Goal: Information Seeking & Learning: Find specific fact

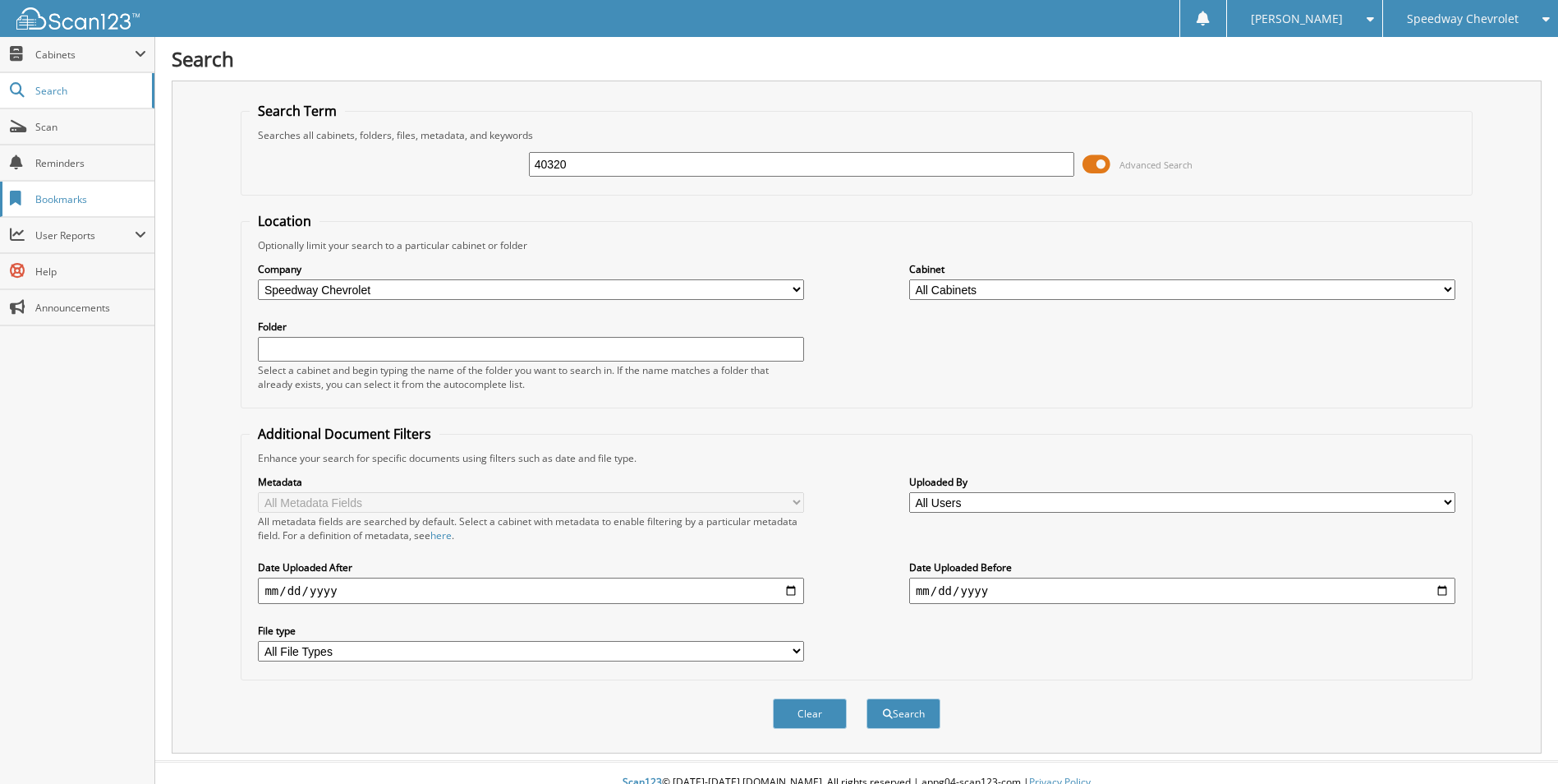
type input "40320"
click at [867, 699] on button "Search" at bounding box center [904, 713] width 74 height 30
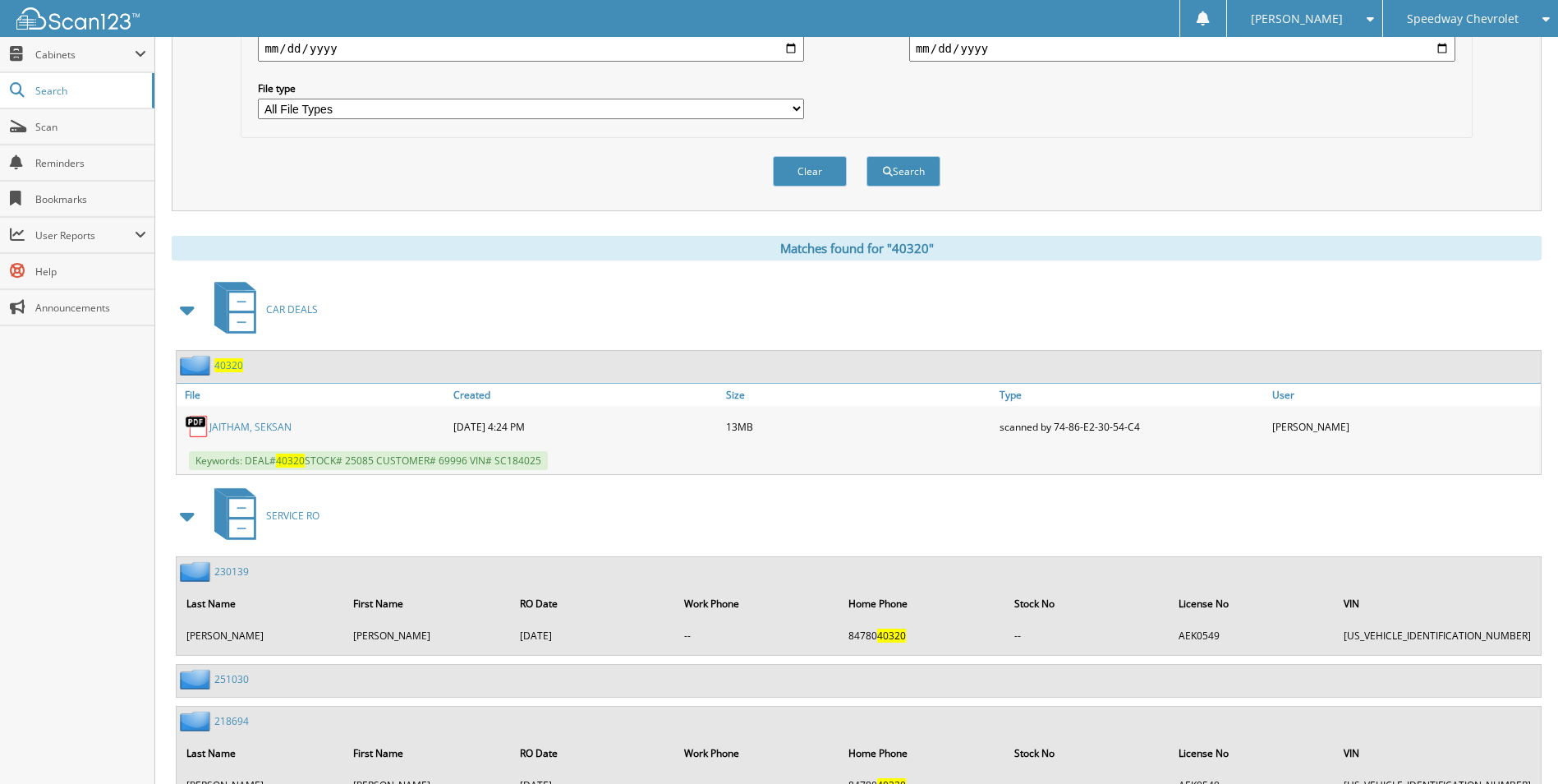
scroll to position [575, 0]
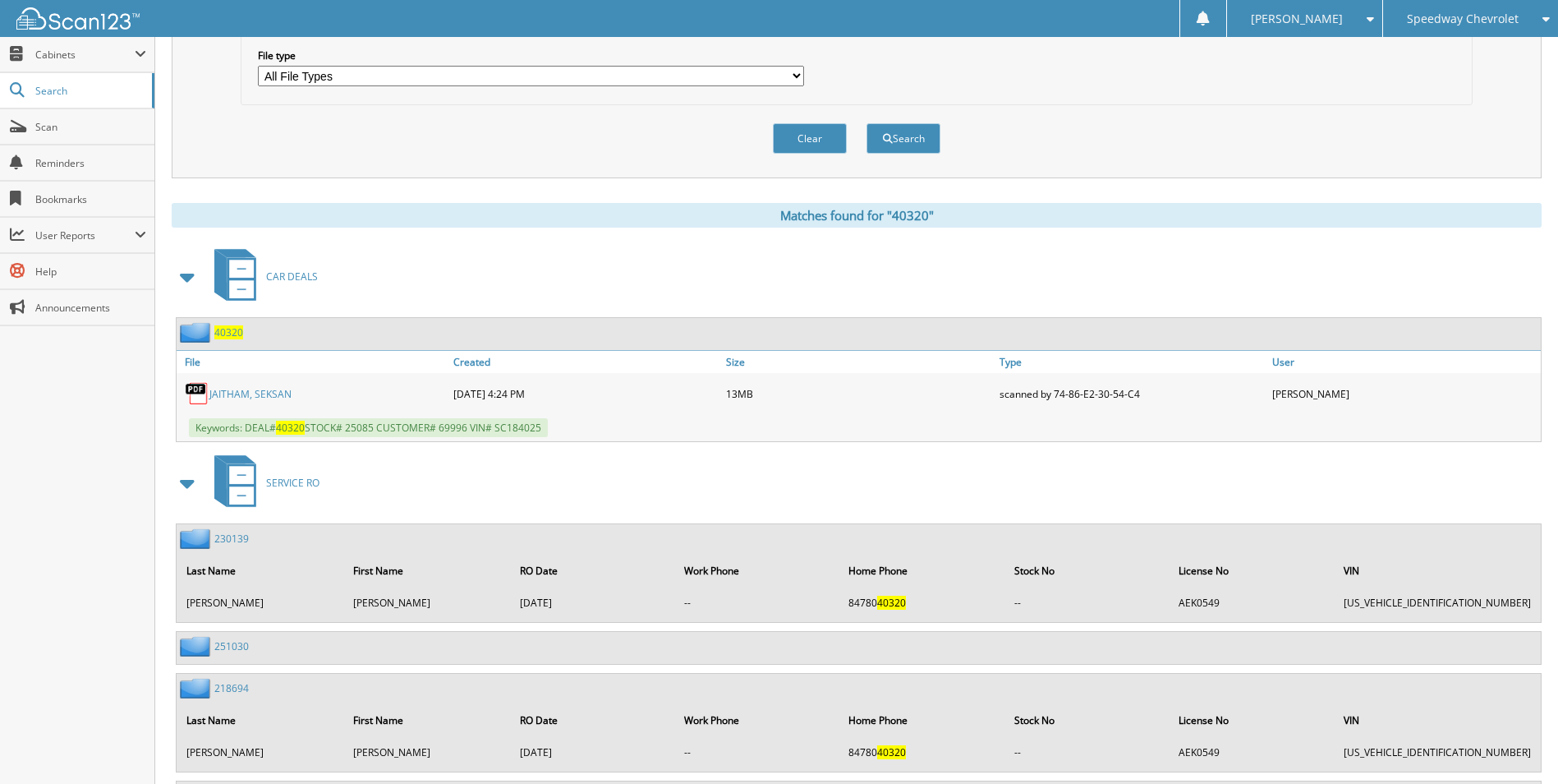
click at [231, 334] on span "40320" at bounding box center [228, 332] width 28 height 14
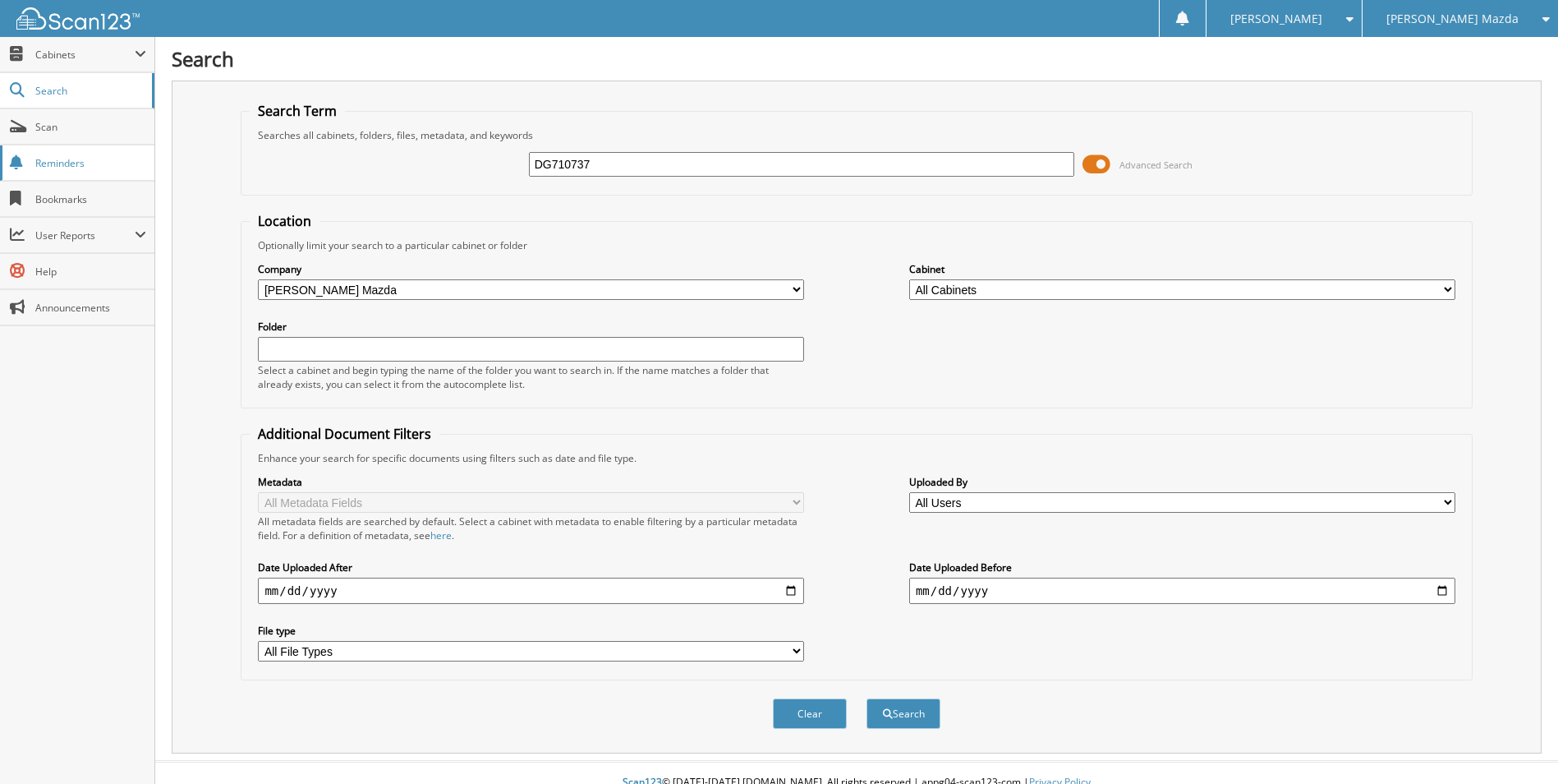
type input "DG710737"
click at [867, 699] on button "Search" at bounding box center [904, 713] width 74 height 30
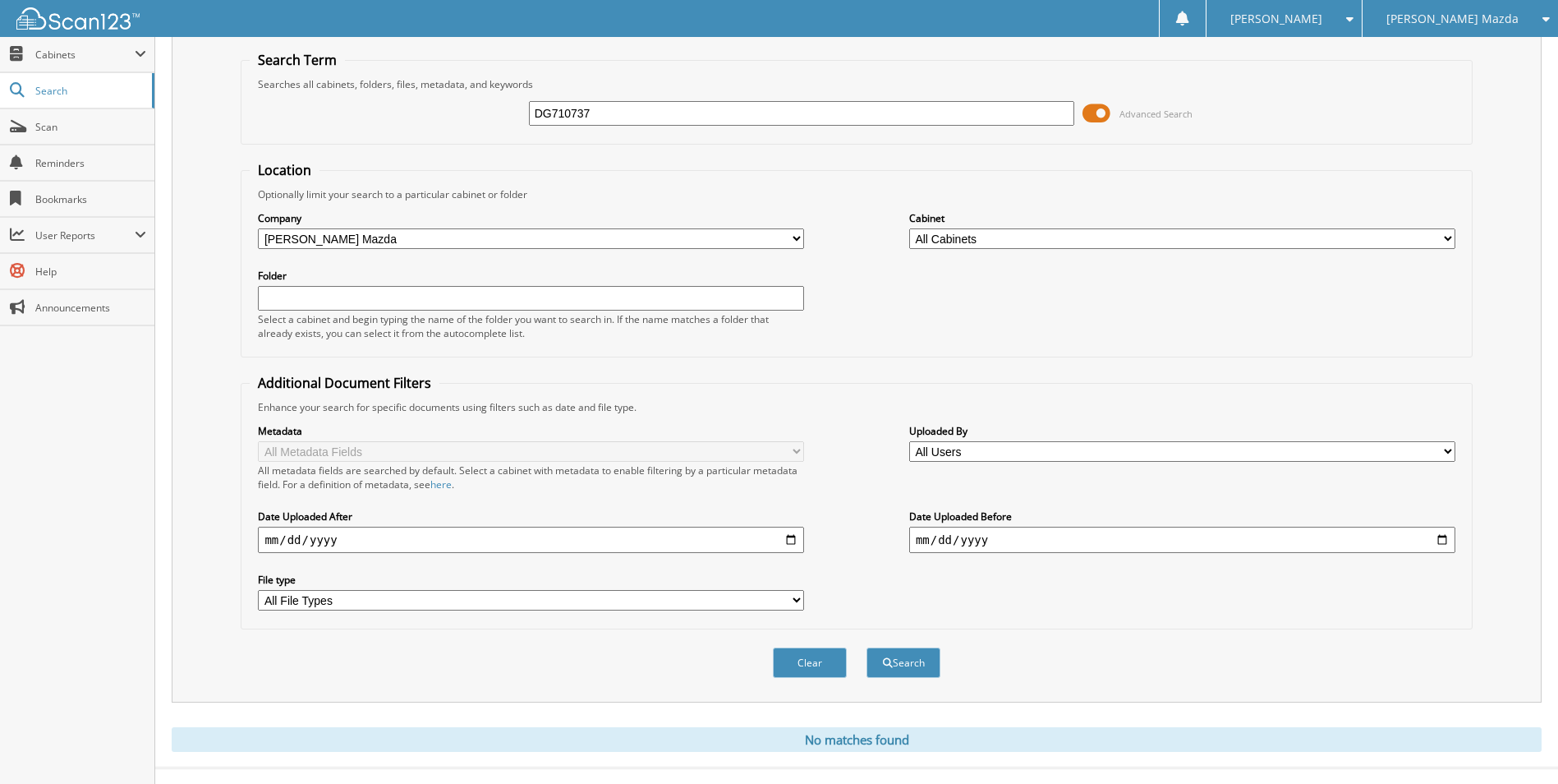
scroll to position [77, 0]
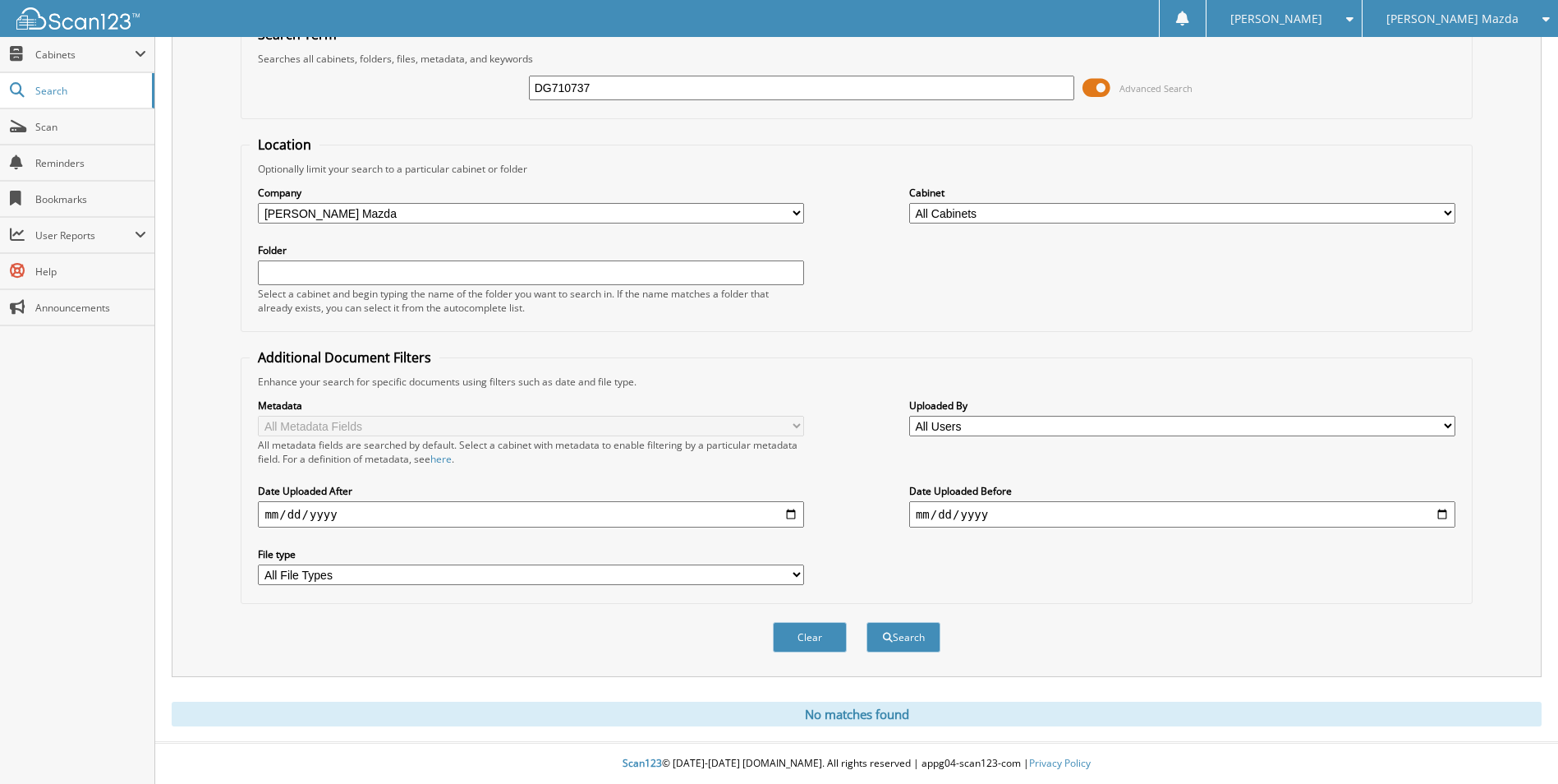
click at [611, 89] on input "DG710737" at bounding box center [802, 87] width 546 height 25
click at [1536, 11] on div "[PERSON_NAME] Mazda" at bounding box center [1460, 18] width 179 height 37
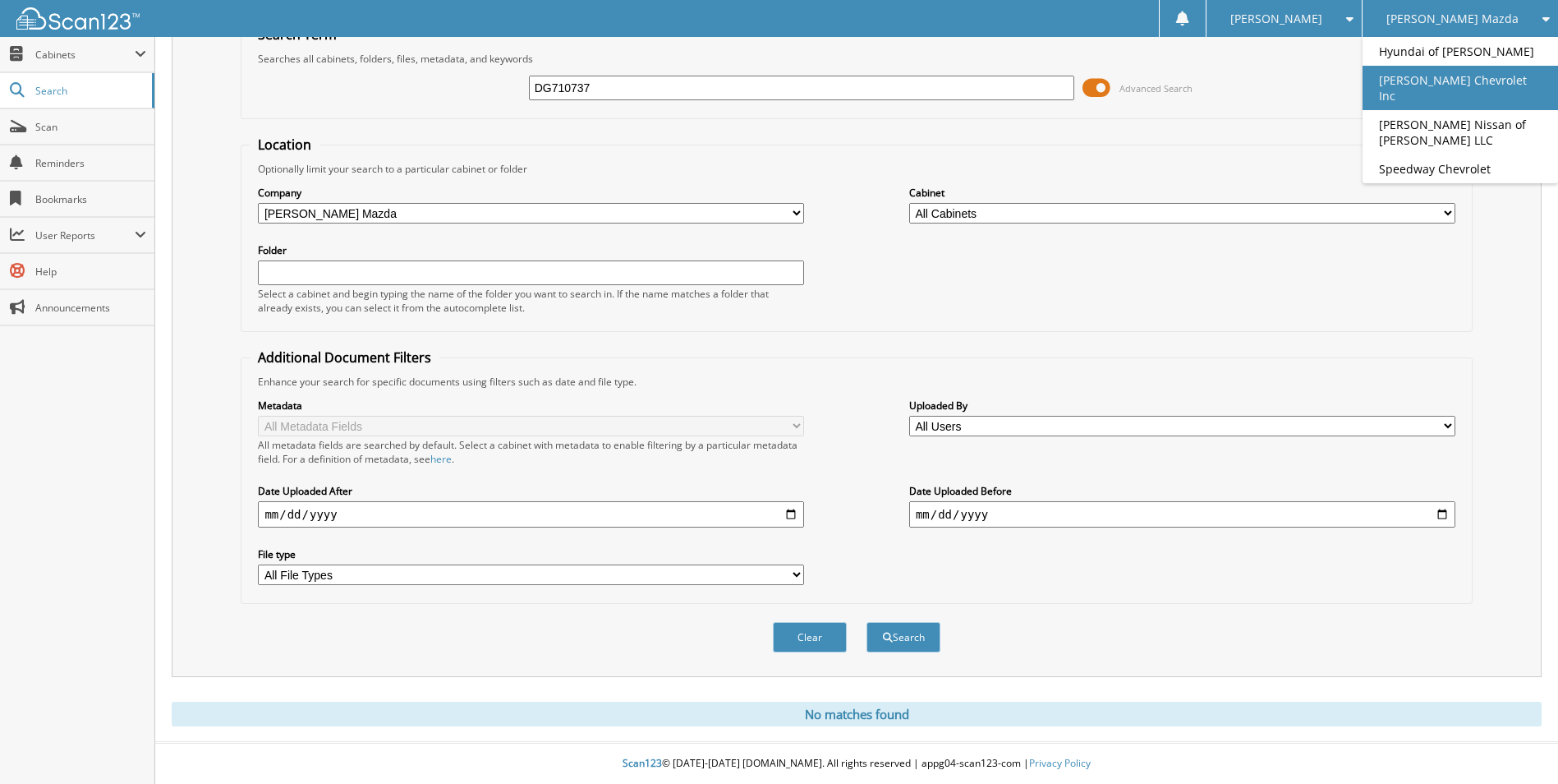
click at [1486, 92] on link "[PERSON_NAME] Chevrolet Inc" at bounding box center [1461, 87] width 196 height 44
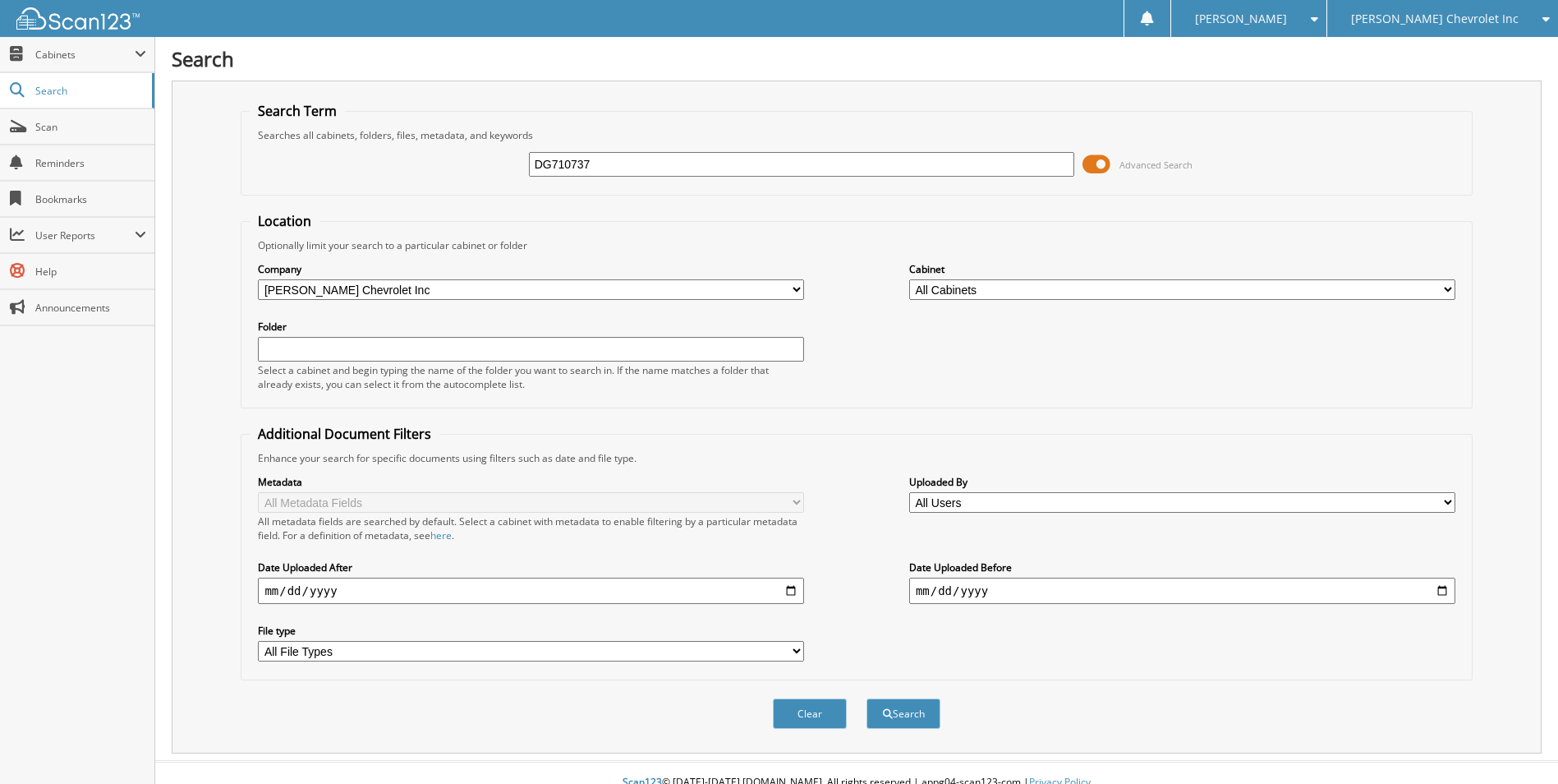
type input "DG710737"
click at [867, 699] on button "Search" at bounding box center [904, 713] width 74 height 30
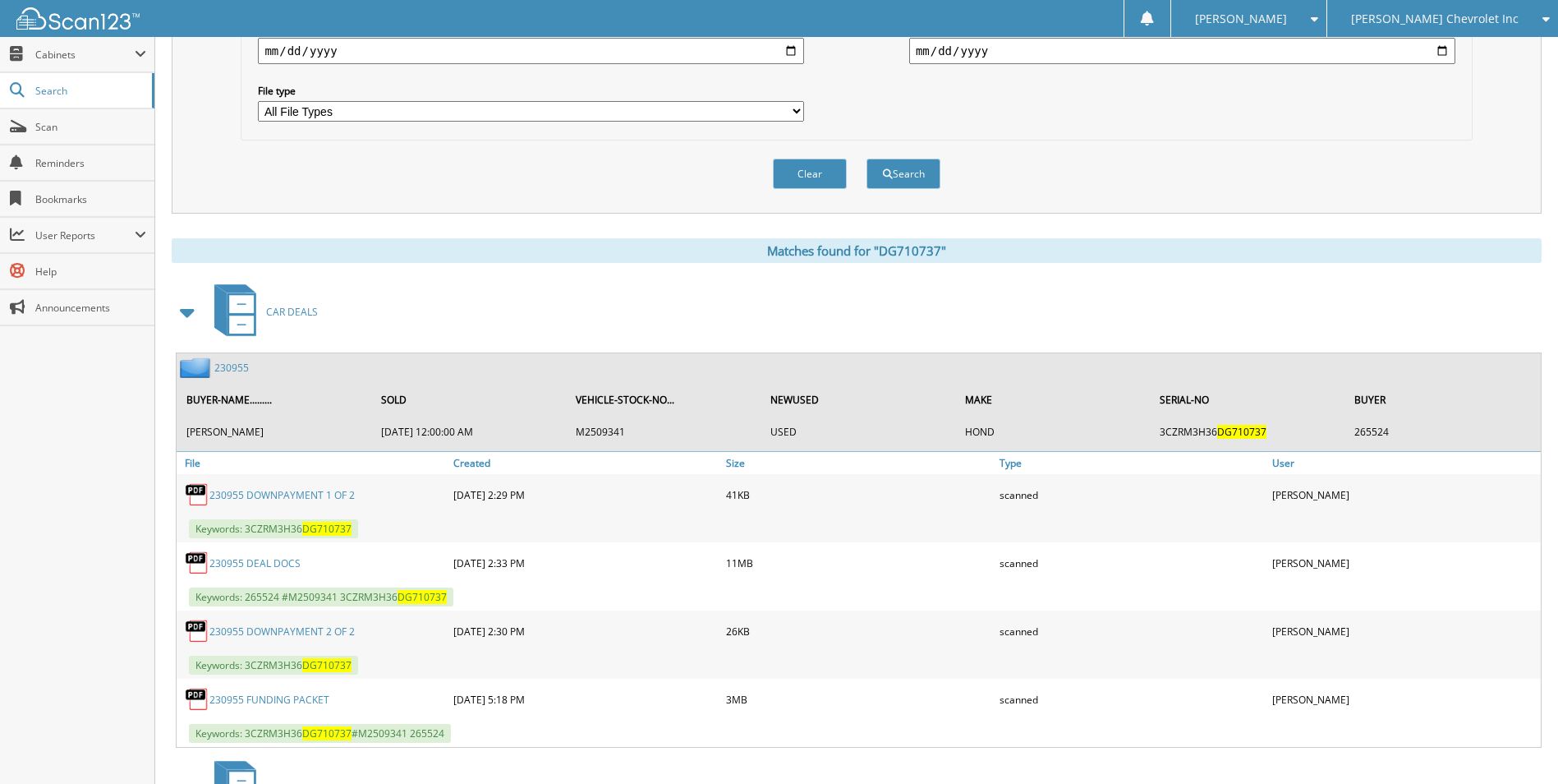
scroll to position [575, 0]
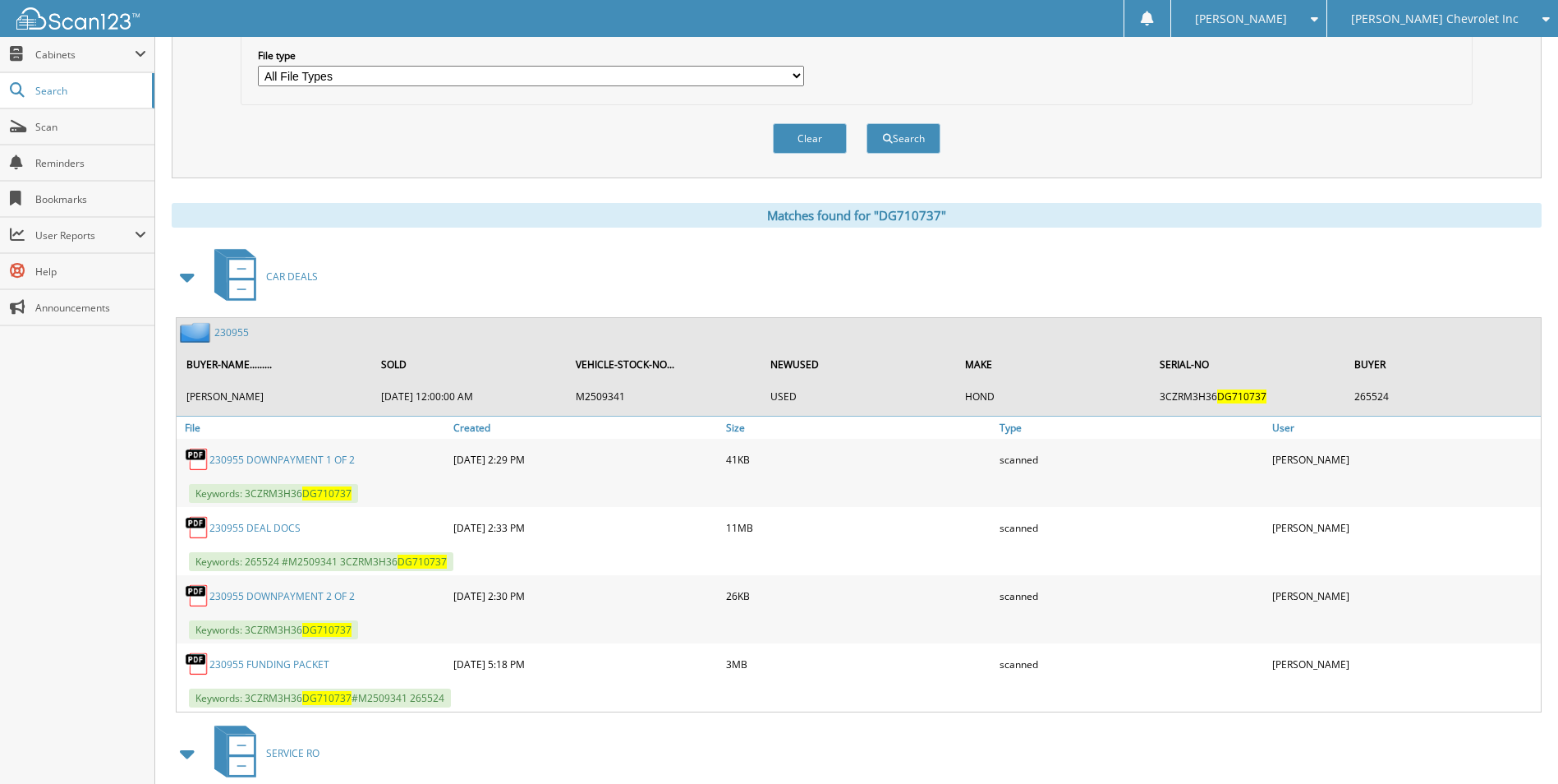
click at [223, 331] on link "230955" at bounding box center [232, 332] width 35 height 14
